Goal: Communication & Community: Answer question/provide support

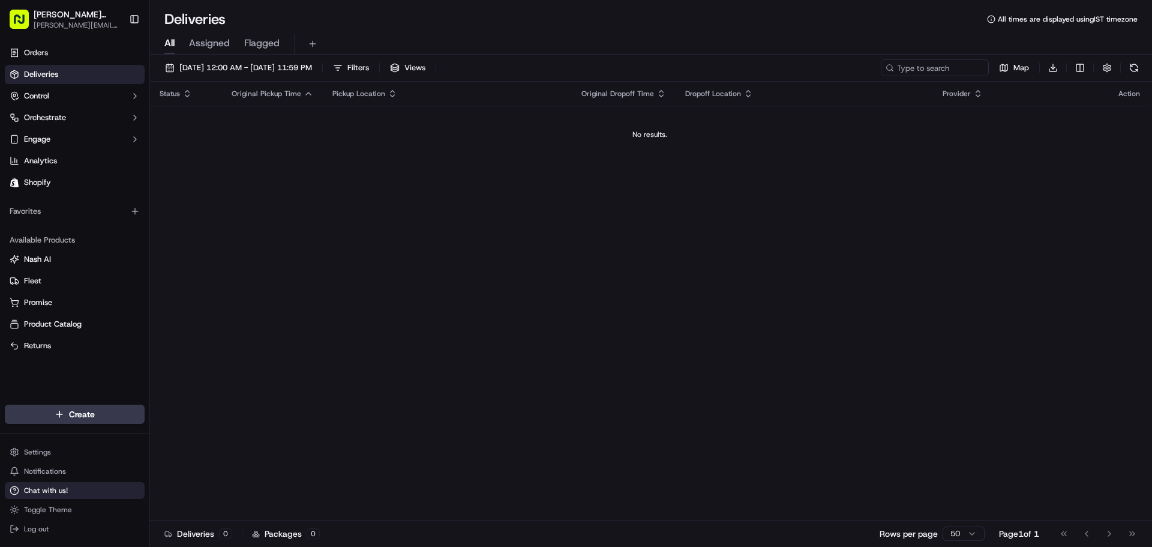
click at [74, 491] on button "Chat with us!" at bounding box center [75, 490] width 140 height 17
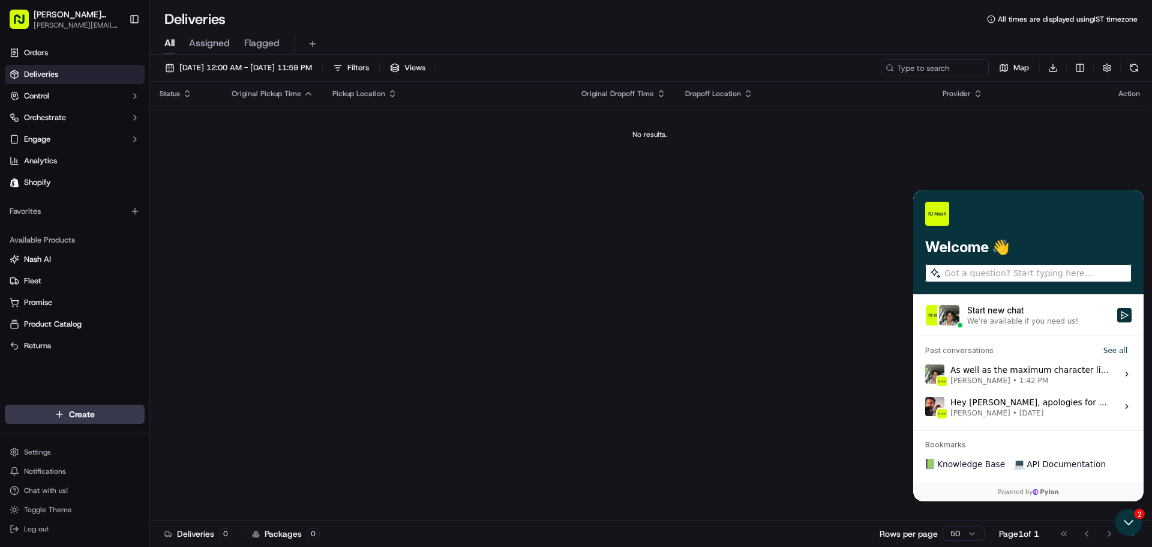
click at [1015, 368] on div "As well as the maximum character limit [PERSON_NAME] • 1:42 PM" at bounding box center [1030, 373] width 160 height 23
click at [925, 374] on button "View issue" at bounding box center [924, 374] width 1 height 1
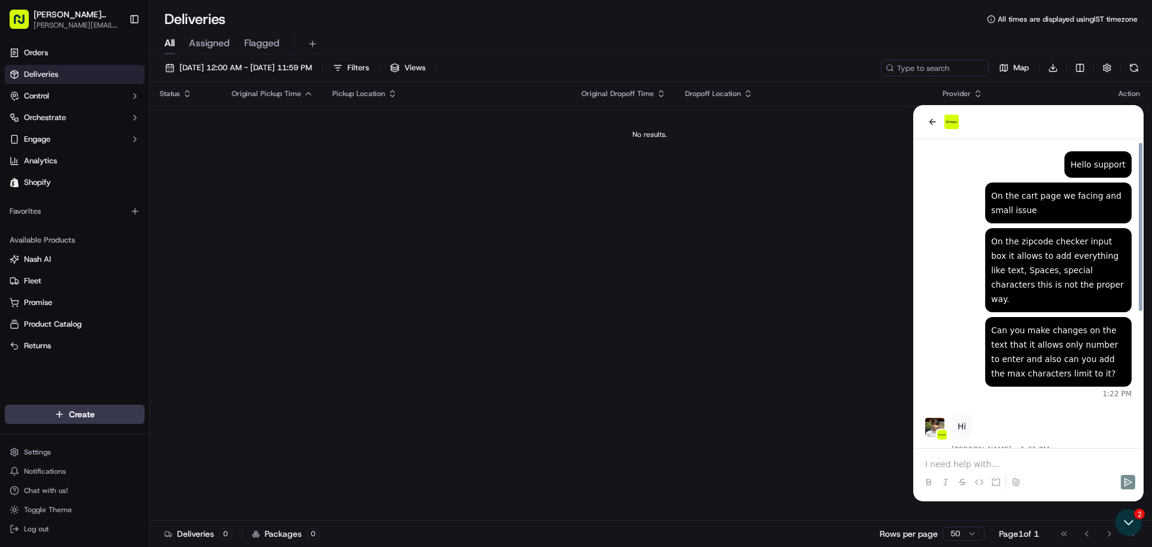
scroll to position [244, 0]
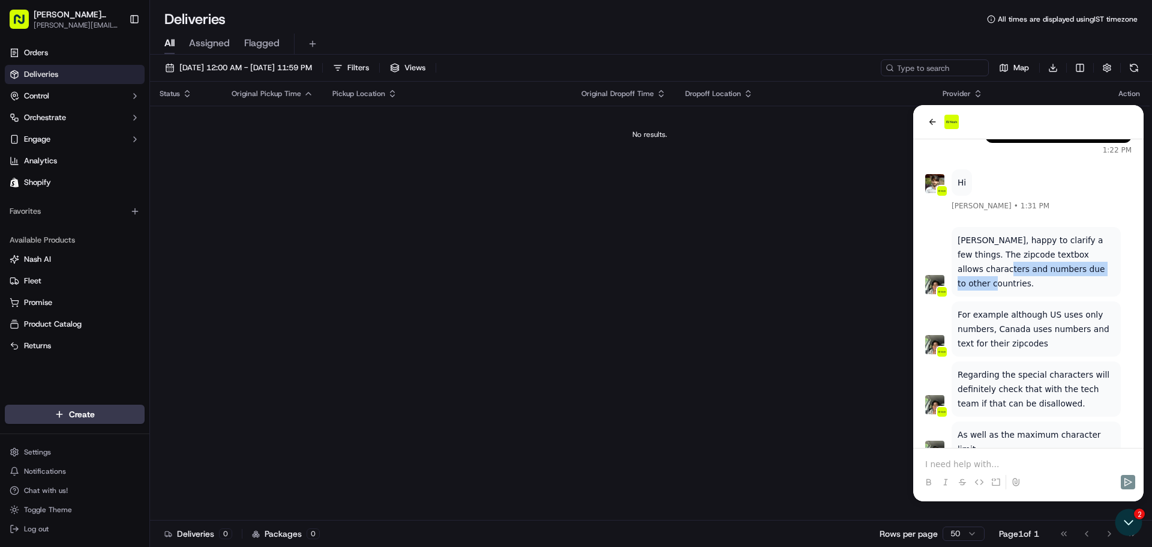
drag, startPoint x: 958, startPoint y: 257, endPoint x: 1075, endPoint y: 260, distance: 117.0
click at [1075, 260] on p "[PERSON_NAME], happy to clarify a few things. The zipcode textbox allows charac…" at bounding box center [1035, 262] width 157 height 58
click at [1078, 257] on p "[PERSON_NAME], happy to clarify a few things. The zipcode textbox allows charac…" at bounding box center [1035, 262] width 157 height 58
drag, startPoint x: 1078, startPoint y: 257, endPoint x: 959, endPoint y: 224, distance: 123.9
click at [959, 233] on p "[PERSON_NAME], happy to clarify a few things. The zipcode textbox allows charac…" at bounding box center [1035, 262] width 157 height 58
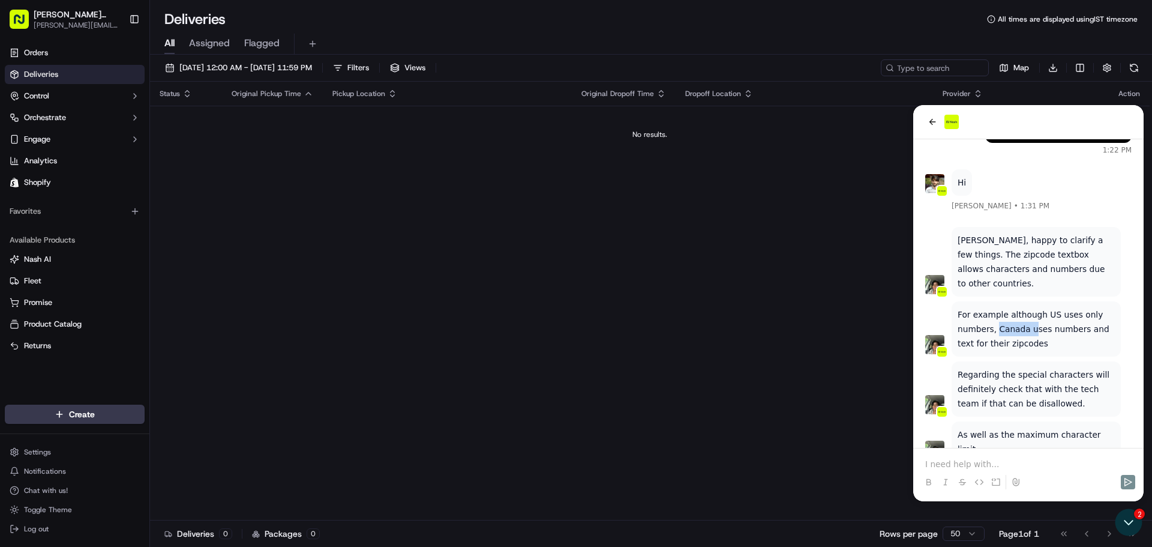
drag, startPoint x: 994, startPoint y: 301, endPoint x: 1026, endPoint y: 307, distance: 32.3
click at [1026, 307] on p "For example although US uses only numbers, Canada uses numbers and text for the…" at bounding box center [1035, 328] width 157 height 43
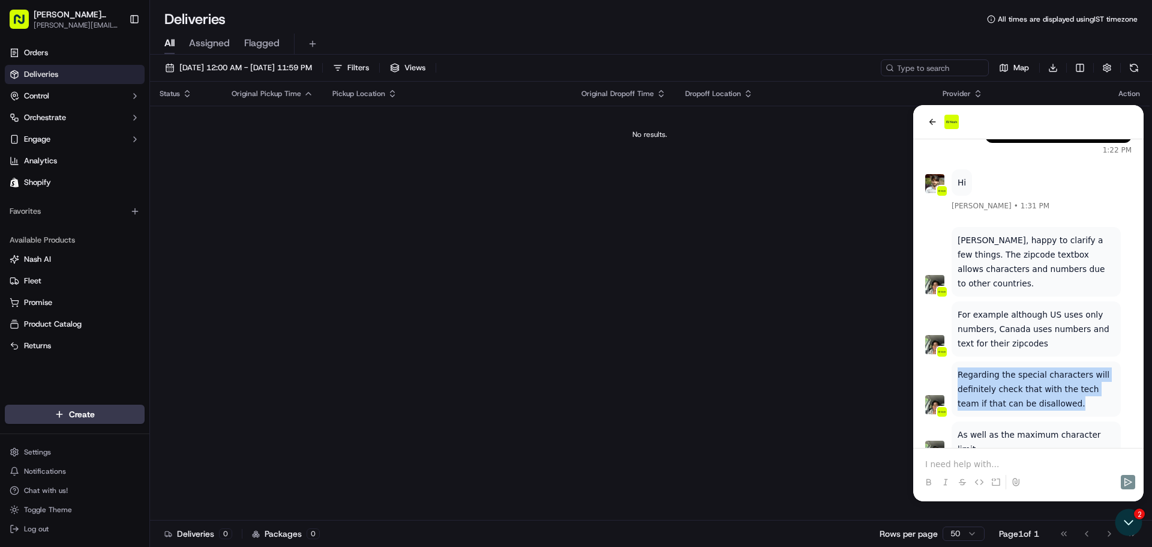
drag, startPoint x: 959, startPoint y: 345, endPoint x: 1060, endPoint y: 370, distance: 104.5
click at [1060, 370] on p "Regarding the special characters will definitely check that with the tech team …" at bounding box center [1035, 388] width 157 height 43
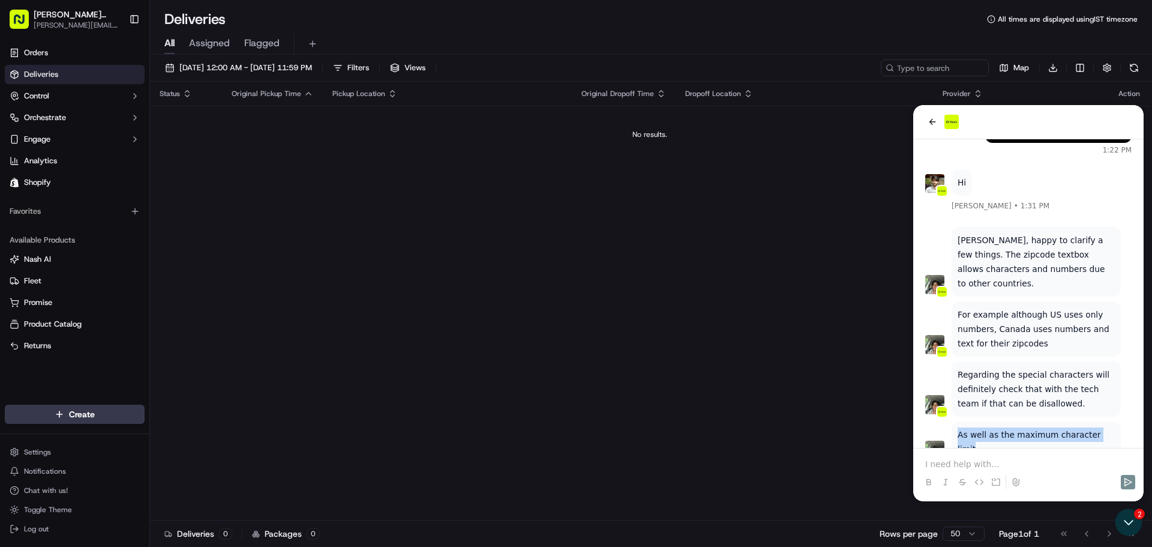
drag, startPoint x: 958, startPoint y: 403, endPoint x: 1104, endPoint y: 402, distance: 145.8
click at [1104, 421] on div "As well as the maximum character limit" at bounding box center [1035, 441] width 169 height 41
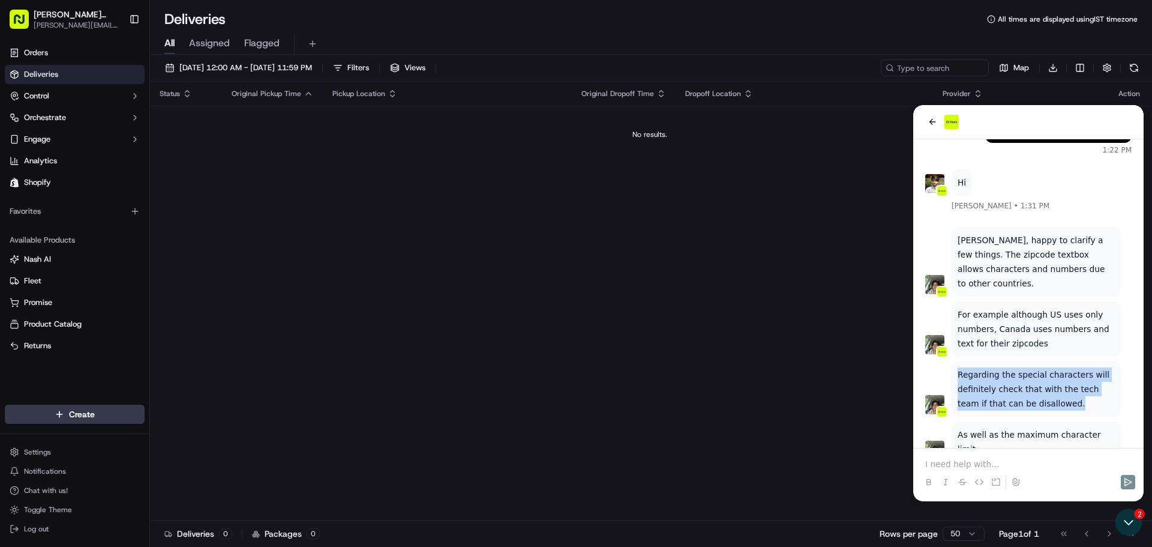
drag, startPoint x: 1050, startPoint y: 374, endPoint x: 955, endPoint y: 343, distance: 99.6
click at [955, 361] on div "Regarding the special characters will definitely check that with the tech team …" at bounding box center [1035, 388] width 169 height 55
click at [987, 367] on p "Regarding the special characters will definitely check that with the tech team …" at bounding box center [1035, 388] width 157 height 43
